Goal: Task Accomplishment & Management: Use online tool/utility

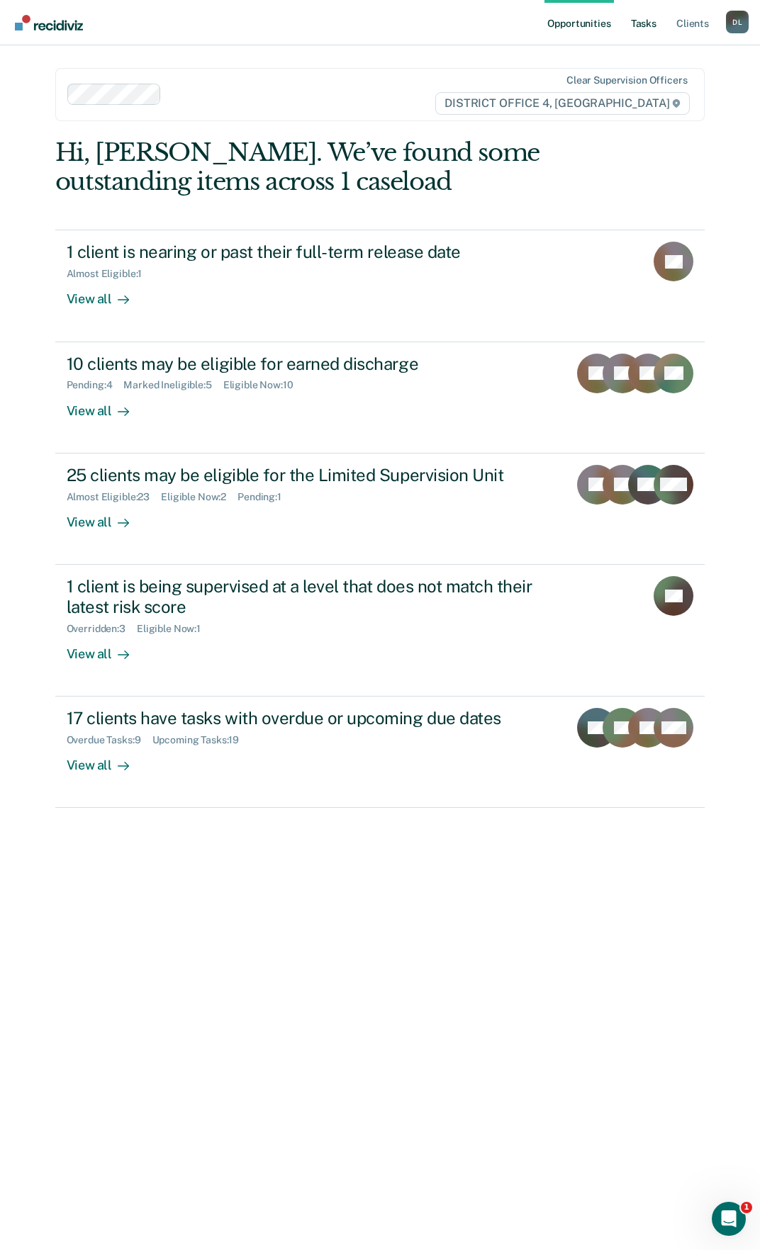
click at [641, 24] on link "Tasks" at bounding box center [643, 22] width 31 height 45
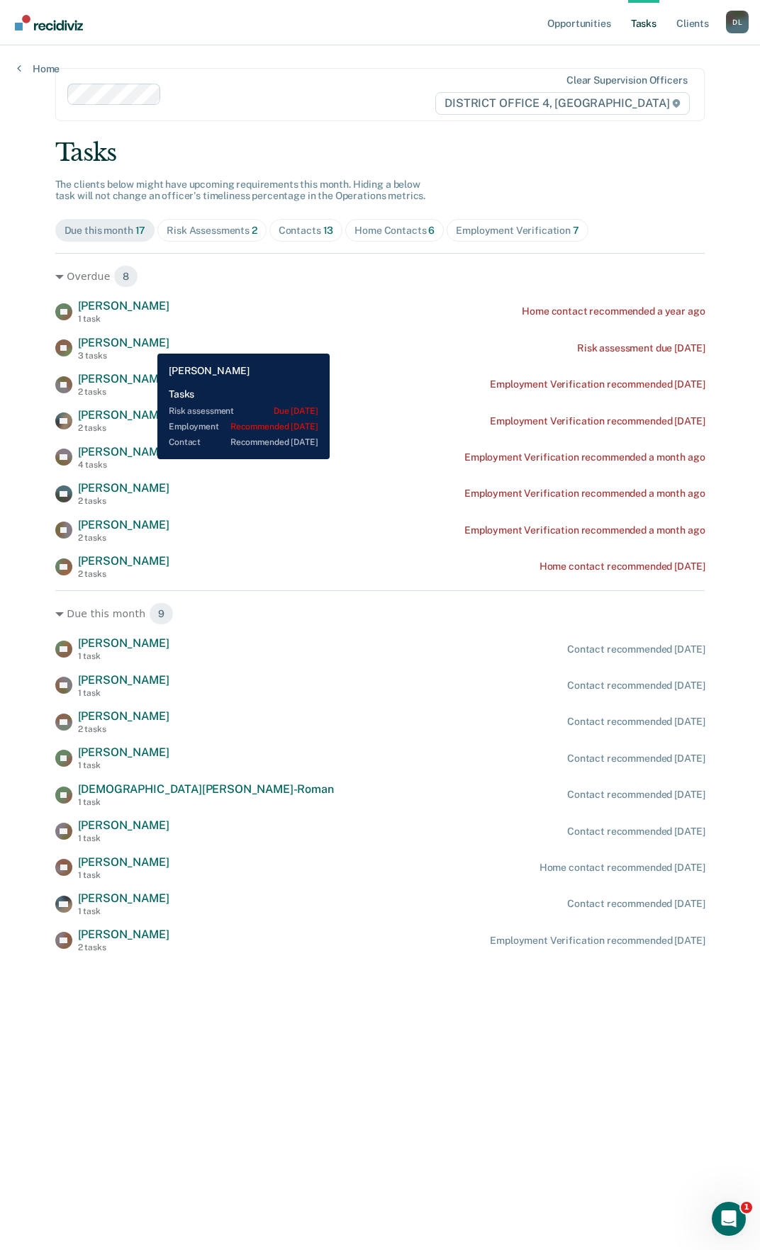
click at [147, 343] on span "[PERSON_NAME]" at bounding box center [123, 342] width 91 height 13
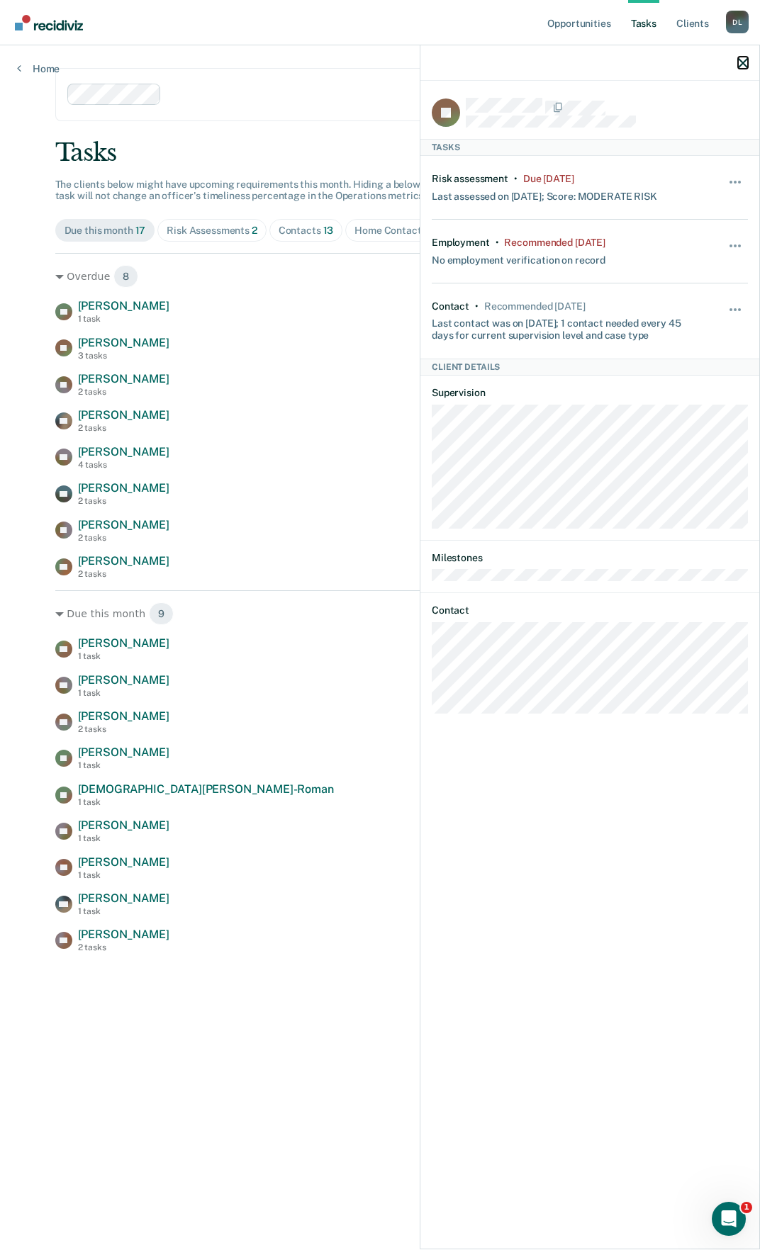
click at [741, 66] on icon "button" at bounding box center [743, 63] width 10 height 10
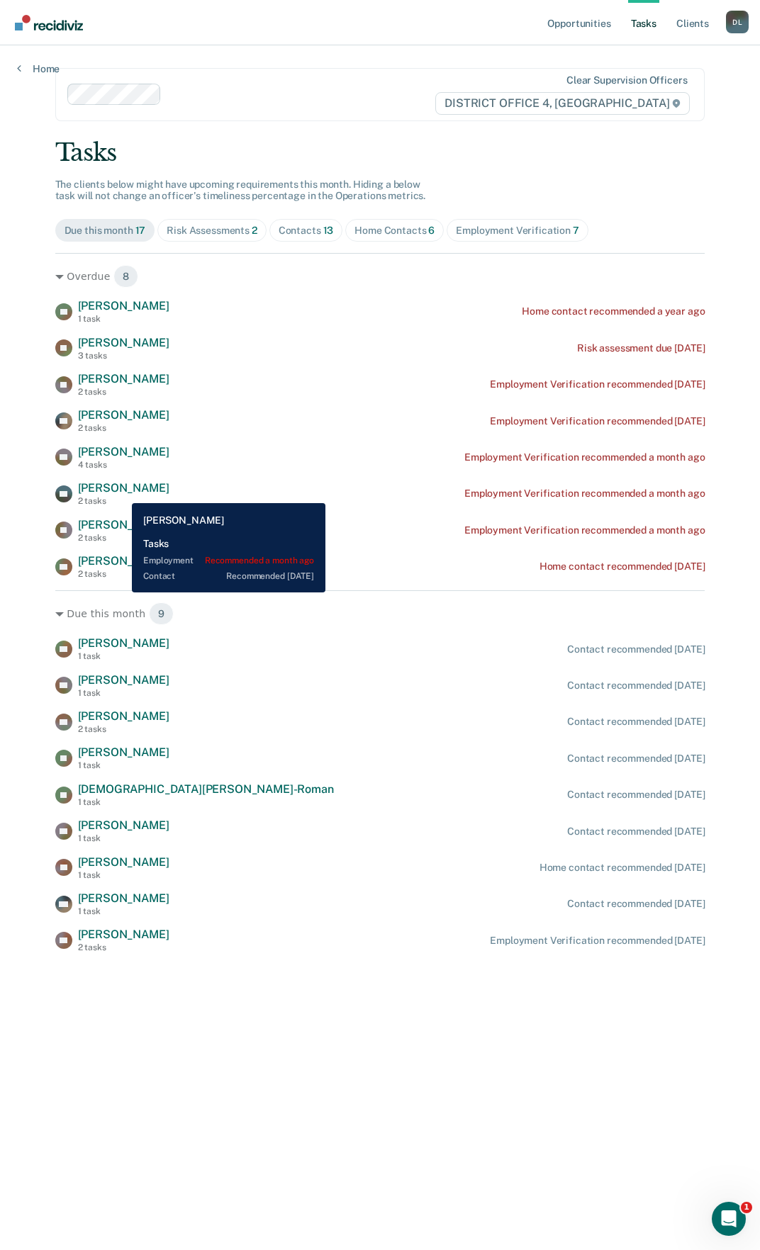
click at [121, 490] on span "[PERSON_NAME]" at bounding box center [123, 487] width 91 height 13
